Goal: Task Accomplishment & Management: Use online tool/utility

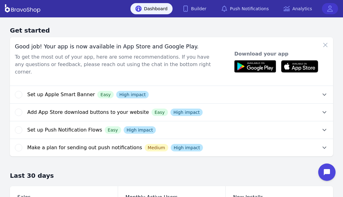
click at [328, 9] on icon at bounding box center [330, 9] width 6 height 6
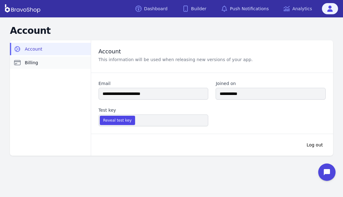
click at [50, 65] on link "Billing" at bounding box center [50, 62] width 81 height 12
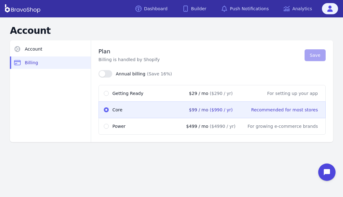
click at [41, 81] on aside "Account Billing" at bounding box center [50, 91] width 81 height 102
click at [181, 151] on div "Account Account Billing Plan Billing is handled by Shopify Save Annual billing …" at bounding box center [171, 85] width 343 height 137
click at [191, 149] on div "Account Account Billing Plan Billing is handled by Shopify Save Annual billing …" at bounding box center [171, 85] width 343 height 137
click at [160, 5] on link "Dashboard" at bounding box center [151, 8] width 42 height 11
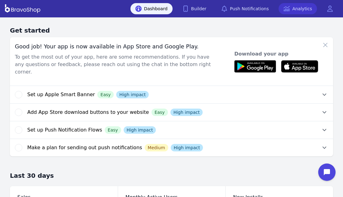
click at [303, 10] on link "Analytics" at bounding box center [297, 8] width 38 height 11
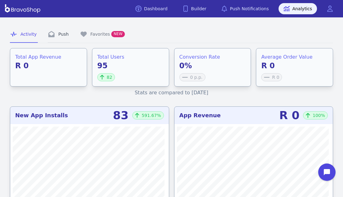
click at [57, 33] on link "Push" at bounding box center [59, 34] width 22 height 17
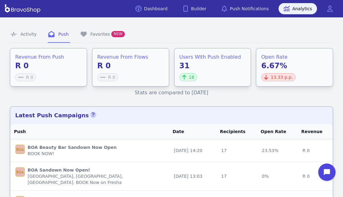
click at [220, 36] on nav "Activity Push Favorites NEW" at bounding box center [171, 34] width 323 height 17
click at [170, 5] on link "Dashboard" at bounding box center [151, 8] width 42 height 11
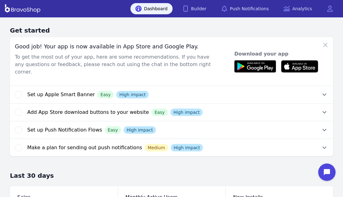
click at [317, 86] on button "Set up Apple Smart Banner Easy High impact" at bounding box center [180, 94] width 306 height 17
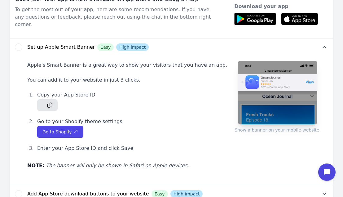
scroll to position [47, 0]
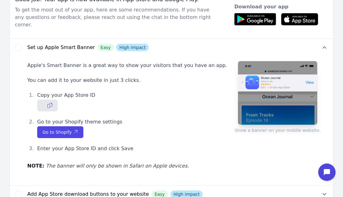
click at [50, 103] on icon "button" at bounding box center [49, 105] width 5 height 5
click at [67, 129] on span "Go to Shopify" at bounding box center [60, 132] width 36 height 6
click at [47, 102] on icon "button" at bounding box center [49, 105] width 5 height 6
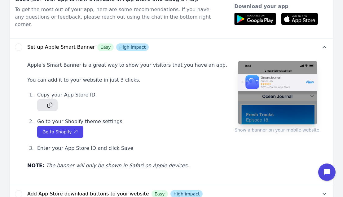
scroll to position [46, 0]
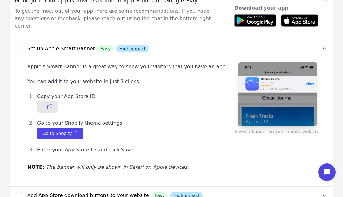
click at [182, 99] on li "Copy your App Store ID" at bounding box center [131, 102] width 192 height 20
click at [50, 104] on icon "button" at bounding box center [49, 107] width 5 height 6
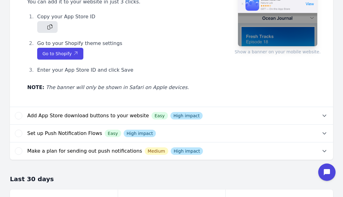
scroll to position [128, 0]
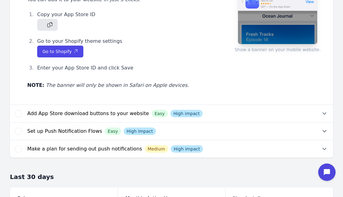
click at [294, 105] on button "Add App Store download buttons to your website Easy High impact" at bounding box center [180, 113] width 306 height 17
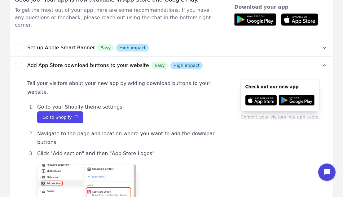
scroll to position [48, 0]
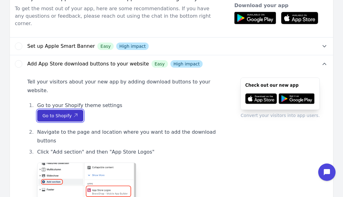
click at [73, 113] on icon "button" at bounding box center [75, 115] width 5 height 5
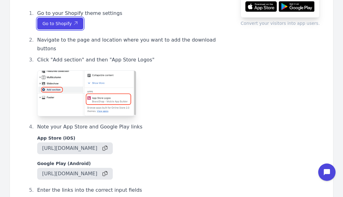
scroll to position [141, 0]
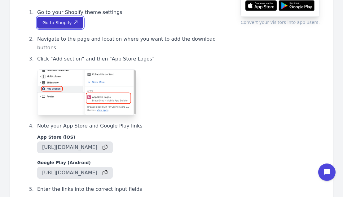
click at [73, 20] on icon "button" at bounding box center [75, 22] width 5 height 5
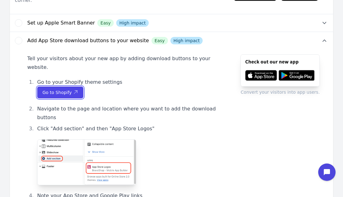
scroll to position [71, 0]
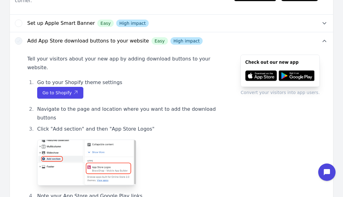
click at [21, 38] on icon "button" at bounding box center [18, 40] width 5 height 5
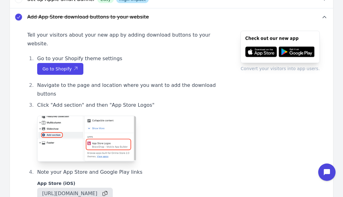
scroll to position [97, 0]
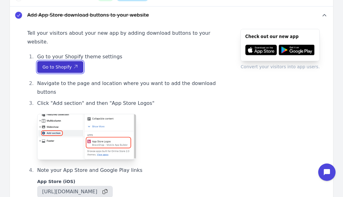
click at [73, 64] on icon "button" at bounding box center [75, 66] width 5 height 5
click at [19, 13] on icon "button" at bounding box center [18, 15] width 5 height 5
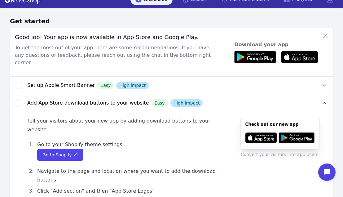
scroll to position [10, 0]
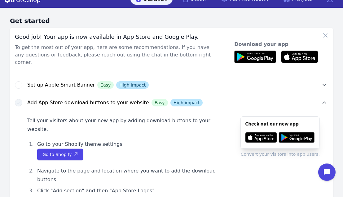
click at [20, 100] on icon "button" at bounding box center [18, 102] width 5 height 5
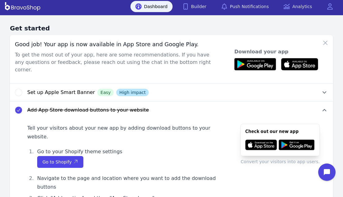
scroll to position [3, 0]
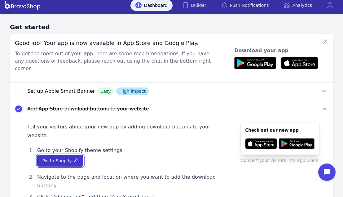
click at [68, 157] on span "Go to Shopify" at bounding box center [60, 160] width 36 height 6
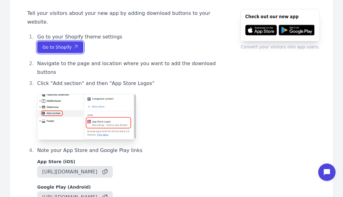
scroll to position [0, 0]
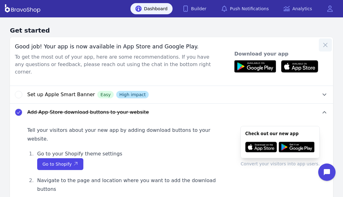
click at [325, 40] on button "button" at bounding box center [325, 44] width 13 height 13
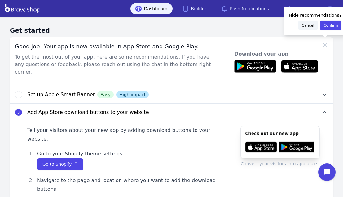
click at [303, 25] on span "Cancel" at bounding box center [308, 25] width 13 height 5
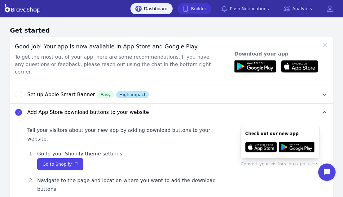
click at [211, 7] on link "Builder" at bounding box center [194, 8] width 34 height 11
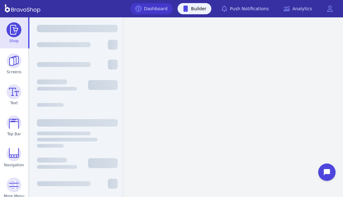
click at [159, 7] on link "Dashboard" at bounding box center [151, 8] width 42 height 11
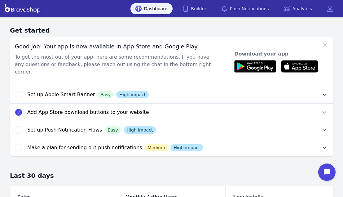
click at [19, 110] on icon "button" at bounding box center [18, 112] width 5 height 5
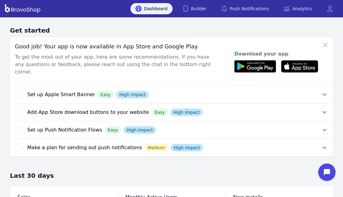
click at [311, 103] on button "Add App Store download buttons to your website Easy High impact" at bounding box center [180, 111] width 306 height 17
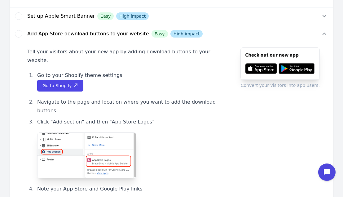
scroll to position [44, 0]
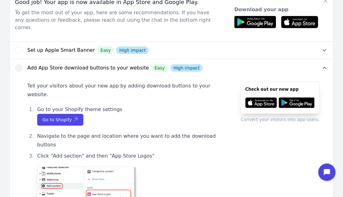
click at [18, 65] on icon "button" at bounding box center [18, 67] width 5 height 5
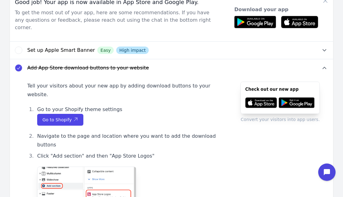
click at [282, 85] on img at bounding box center [279, 97] width 79 height 32
click at [73, 117] on icon "button" at bounding box center [75, 119] width 5 height 5
